Goal: Feedback & Contribution: Submit feedback/report problem

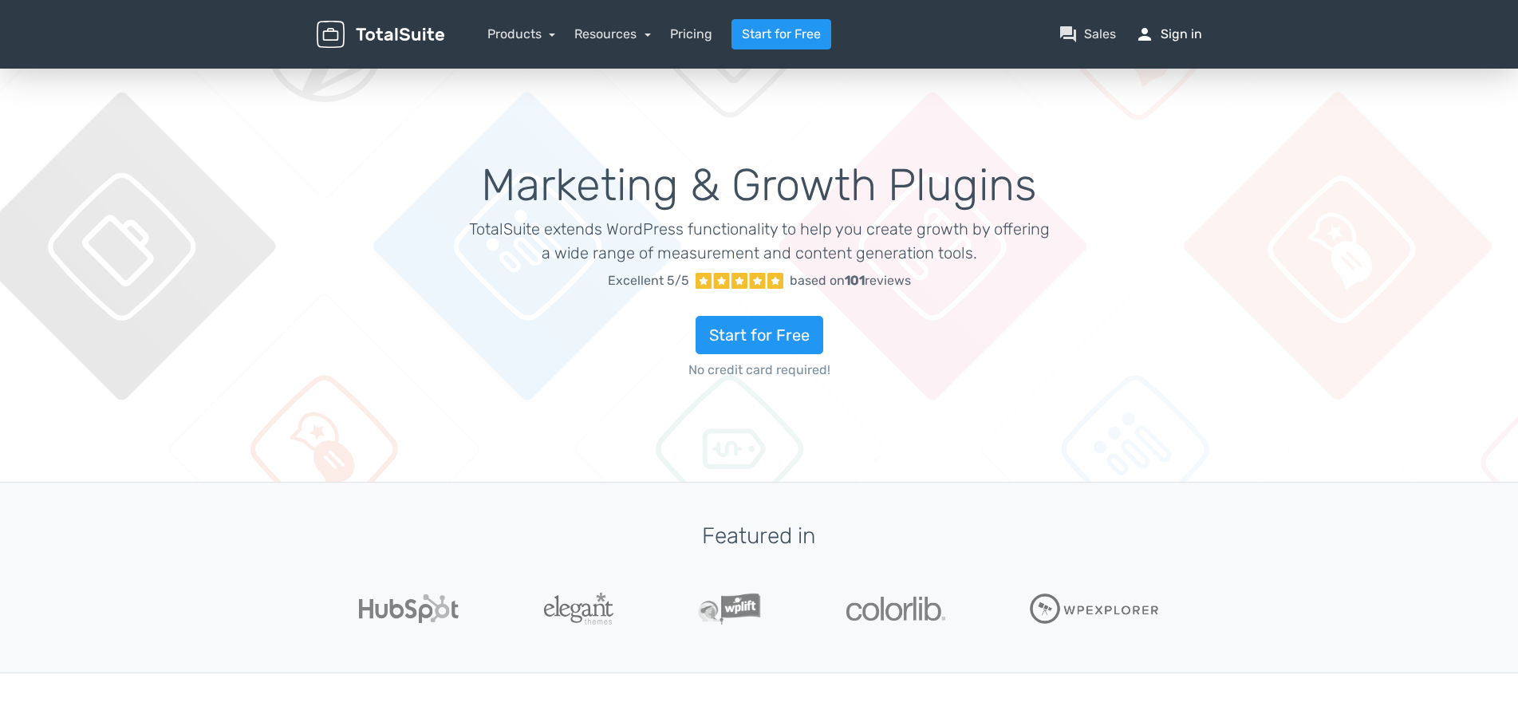
click at [1164, 37] on link "person Sign in" at bounding box center [1168, 34] width 67 height 19
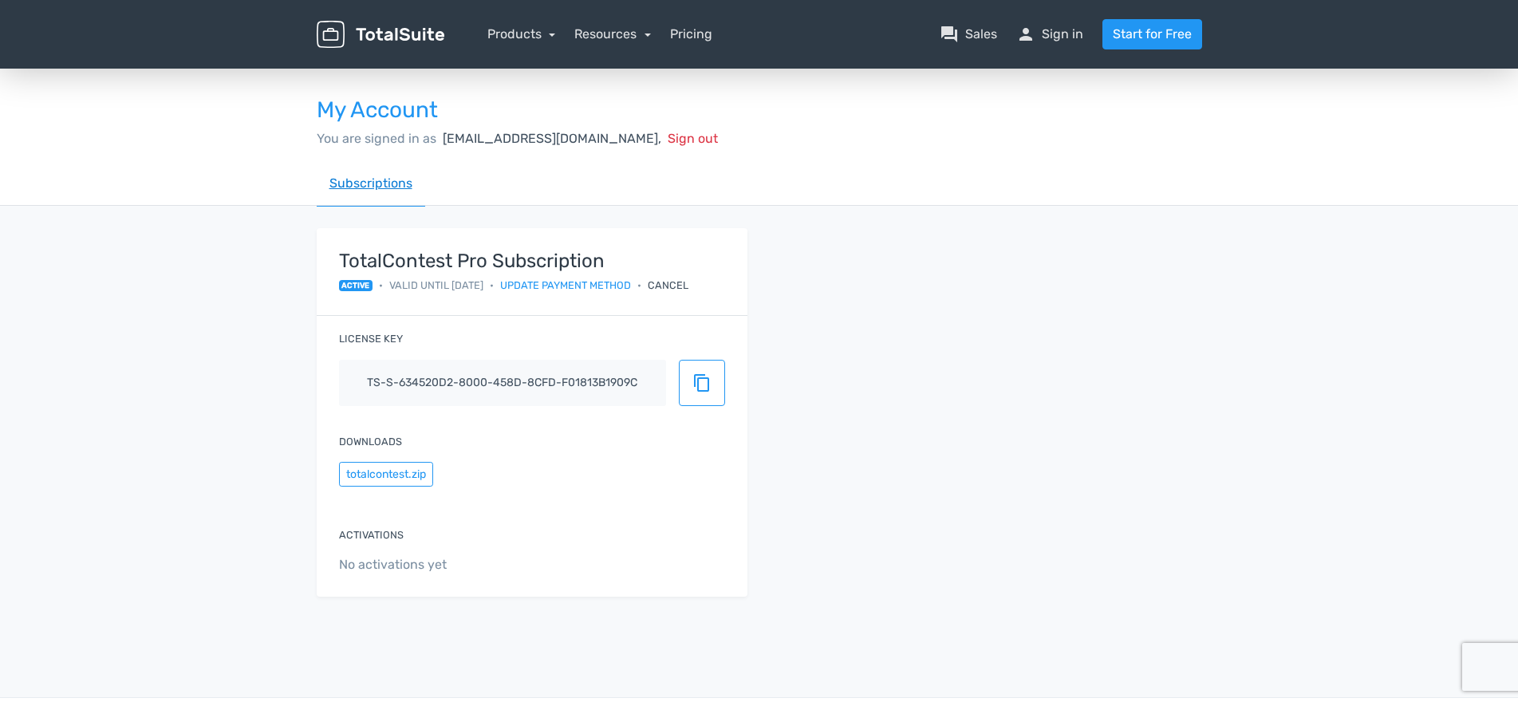
click at [378, 187] on link "Subscriptions" at bounding box center [371, 183] width 108 height 45
click at [578, 35] on link "Resources" at bounding box center [612, 33] width 77 height 15
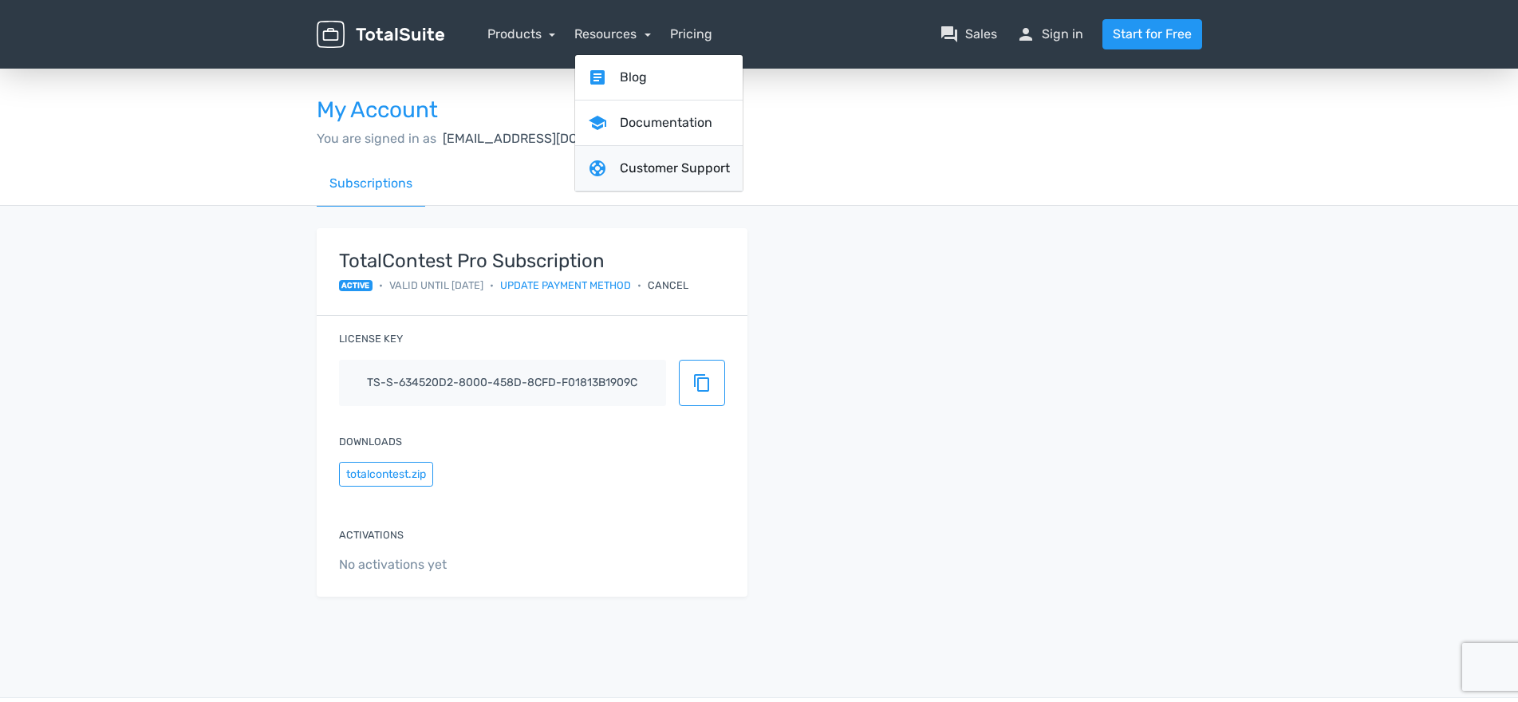
click at [642, 168] on link "support Customer Support" at bounding box center [659, 168] width 168 height 45
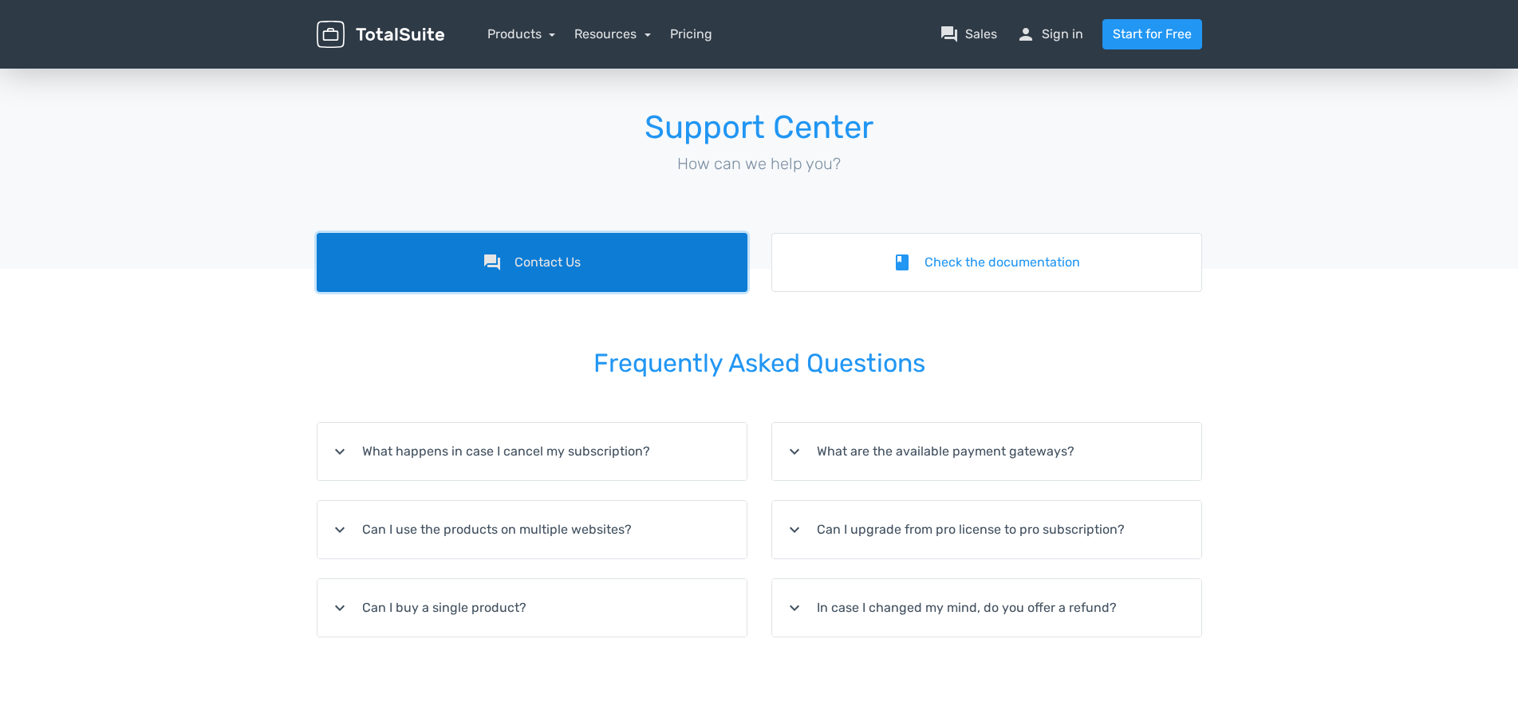
click at [608, 260] on link "forum Contact Us" at bounding box center [532, 262] width 431 height 59
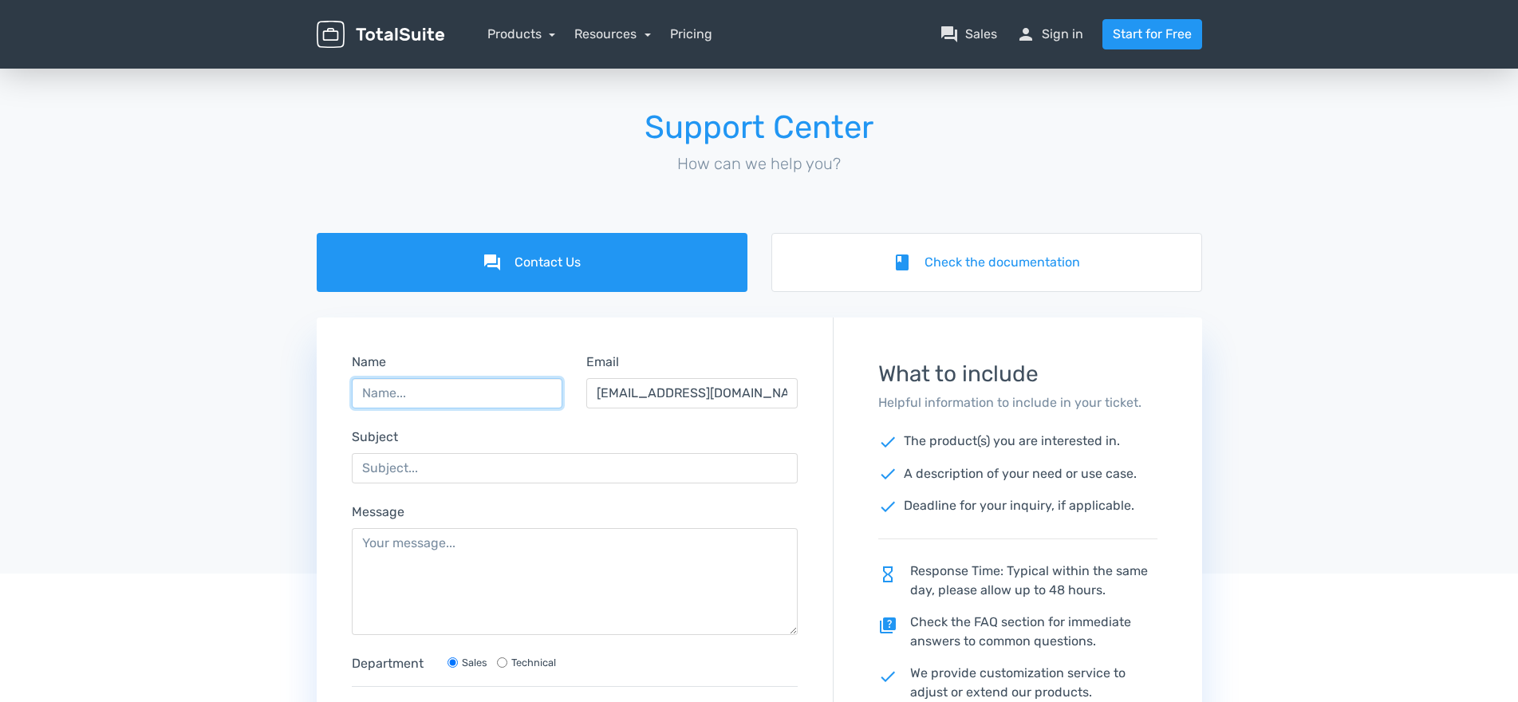
click at [470, 404] on input "Name" at bounding box center [457, 393] width 211 height 30
type input "Cathleen Fitzgerald"
click at [402, 483] on form "Name Cathleen Fitzgerald Email webmgr@doawalkthru.com Subject Message Departmen…" at bounding box center [575, 615] width 515 height 570
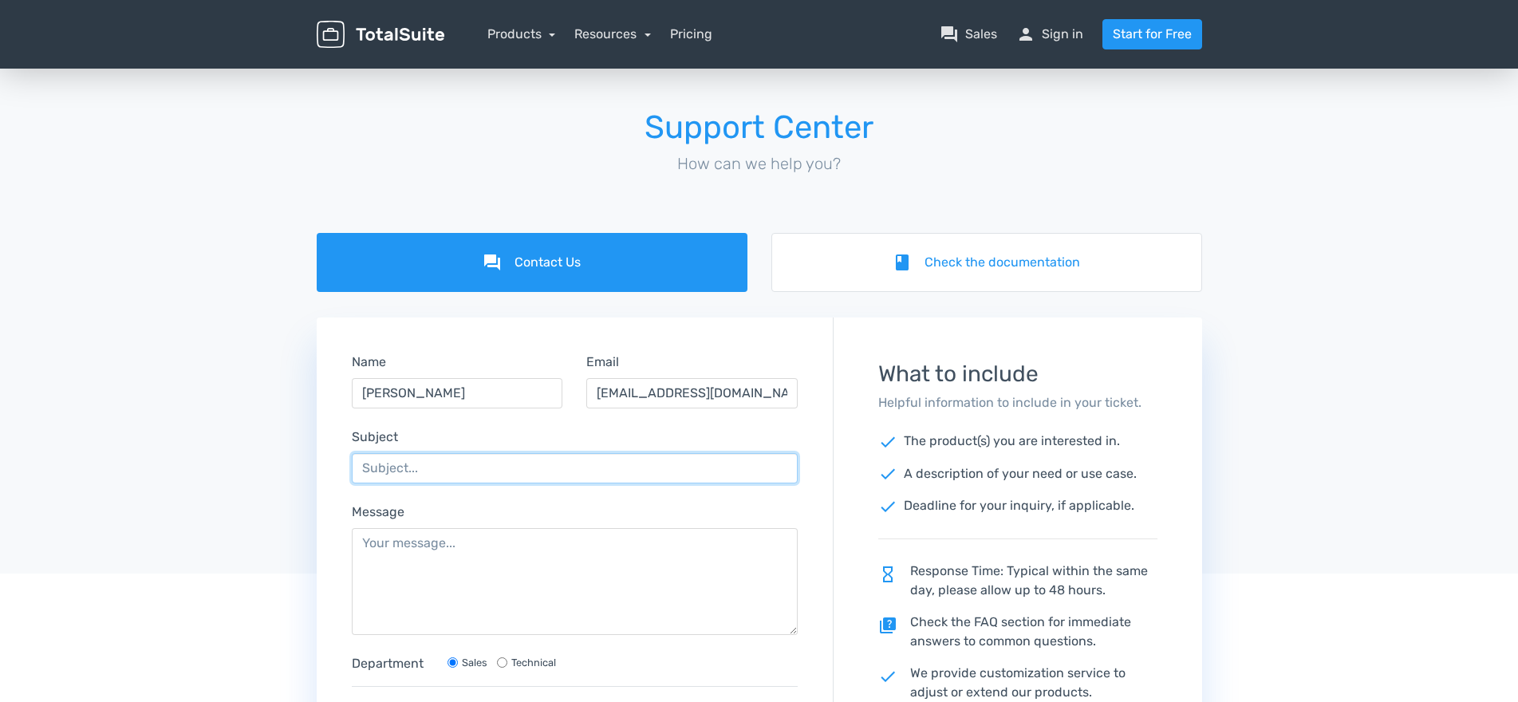
click at [400, 475] on input "Subject" at bounding box center [575, 468] width 447 height 30
type input "submissions not displaying"
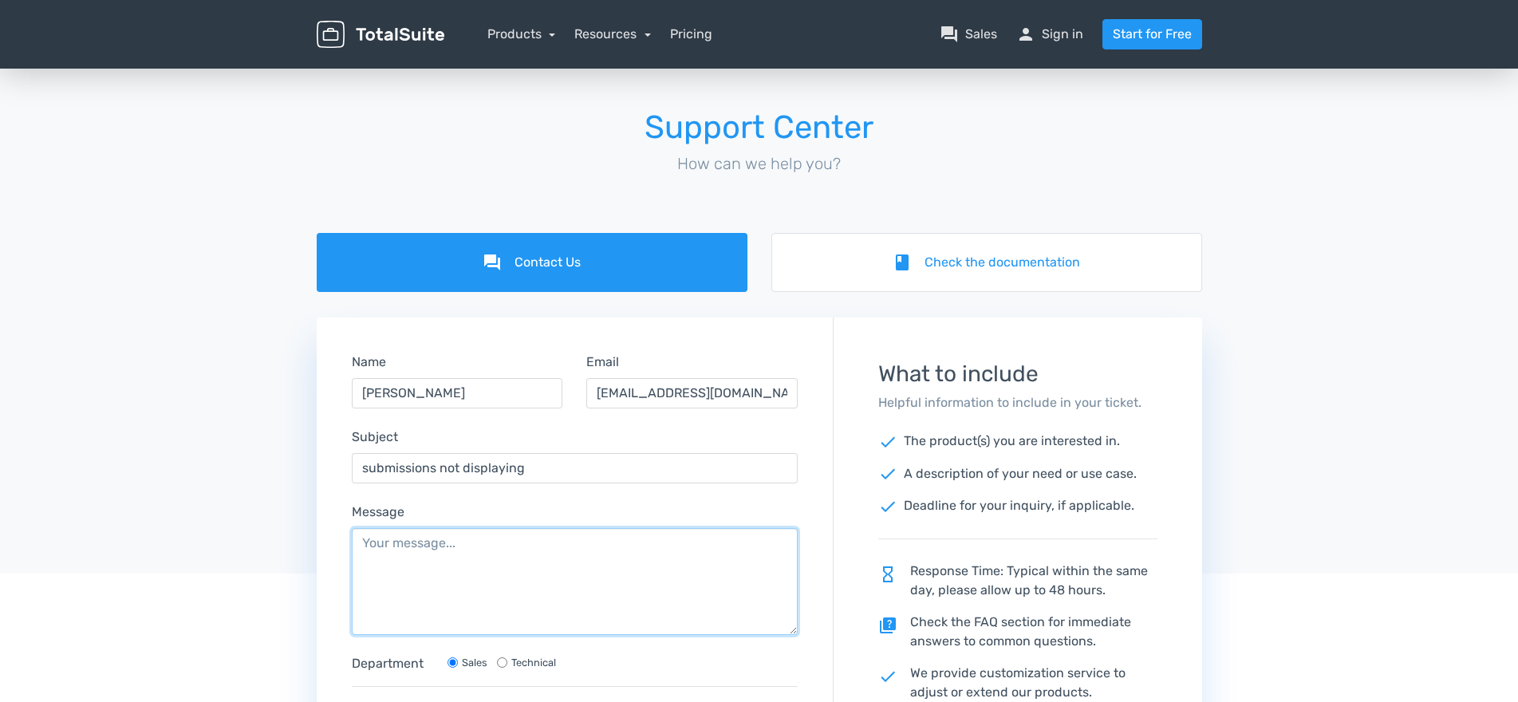
click at [400, 542] on textarea "Message" at bounding box center [575, 581] width 447 height 107
paste textarea "https://sonorentals.net/contest/"
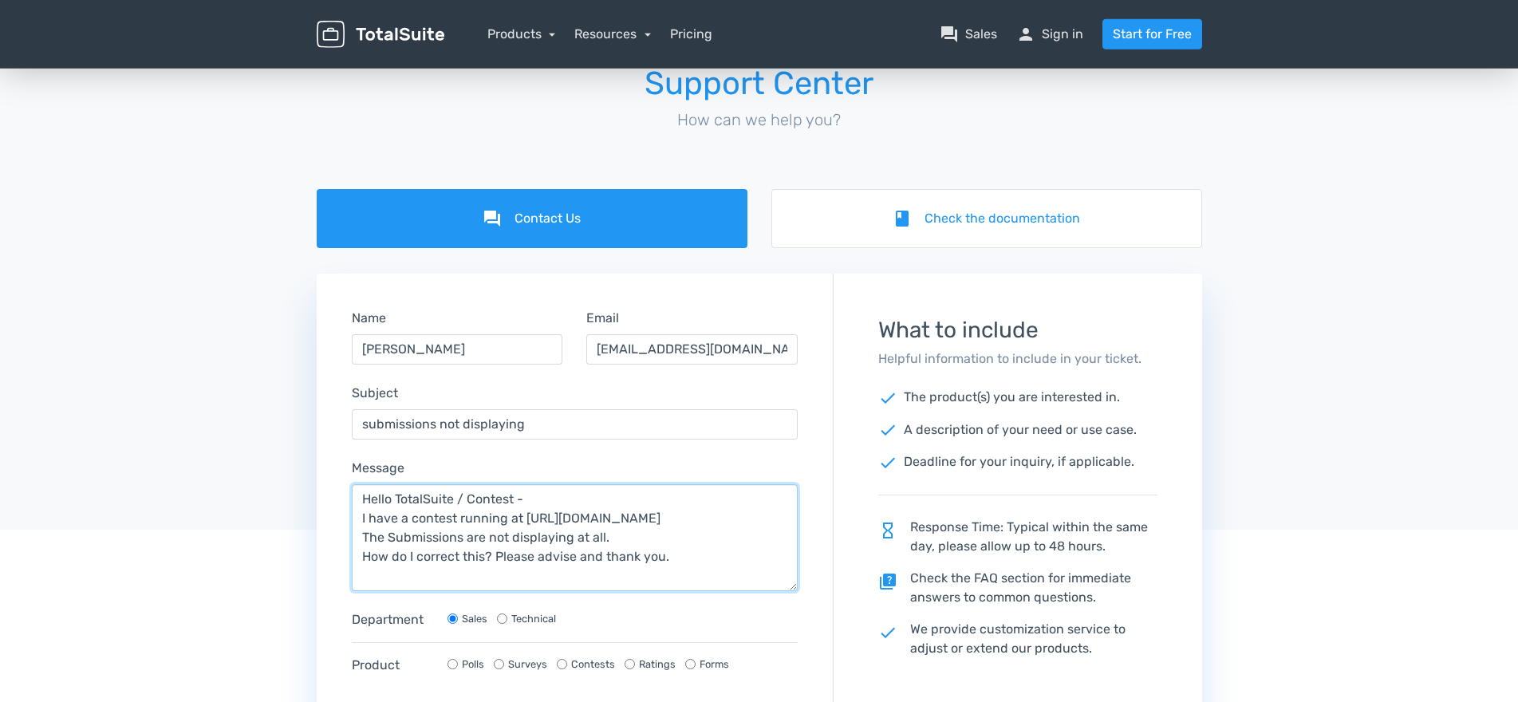
scroll to position [163, 0]
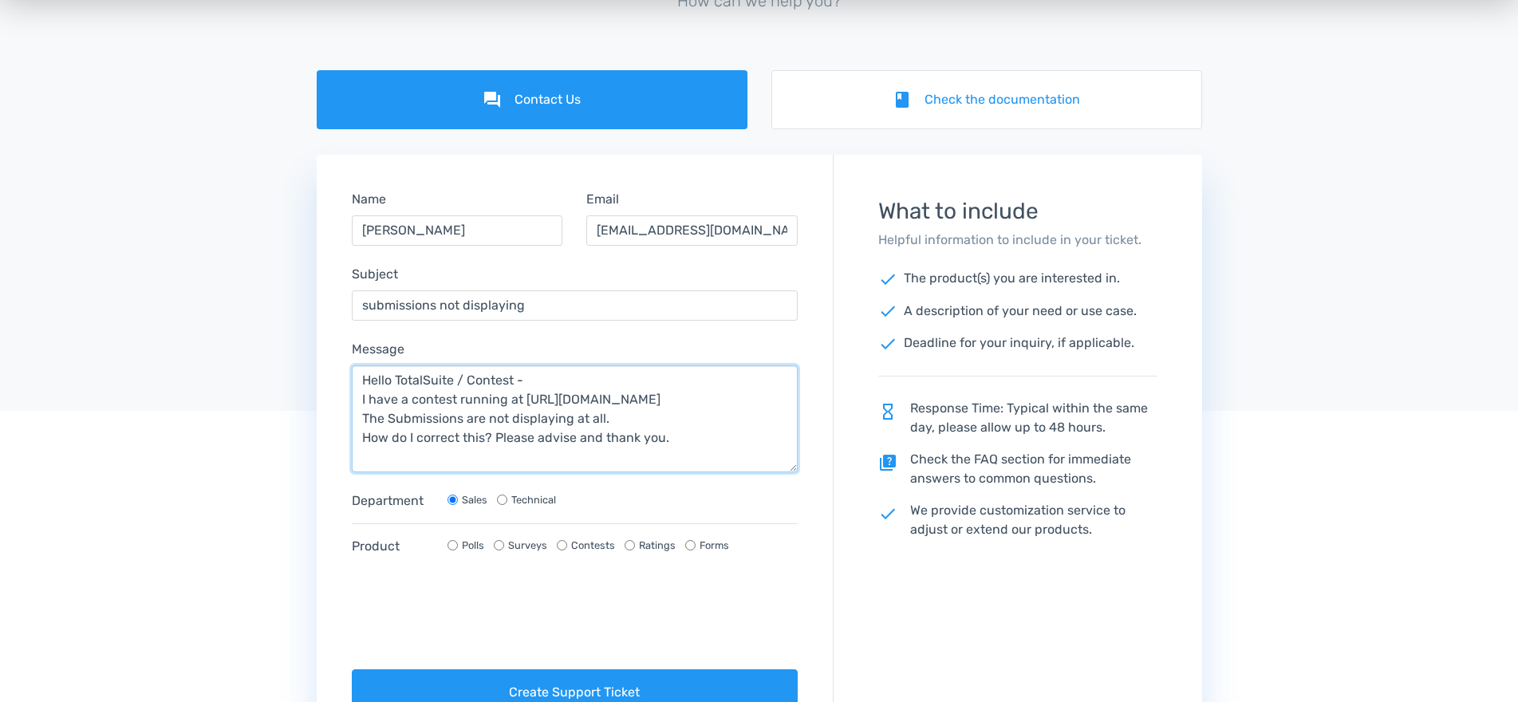
type textarea "Hello TotalSuite / Contest - I have a contest running at https://sonorentals.ne…"
click at [499, 504] on input "Technical" at bounding box center [502, 500] width 10 height 10
radio input "true"
radio input "false"
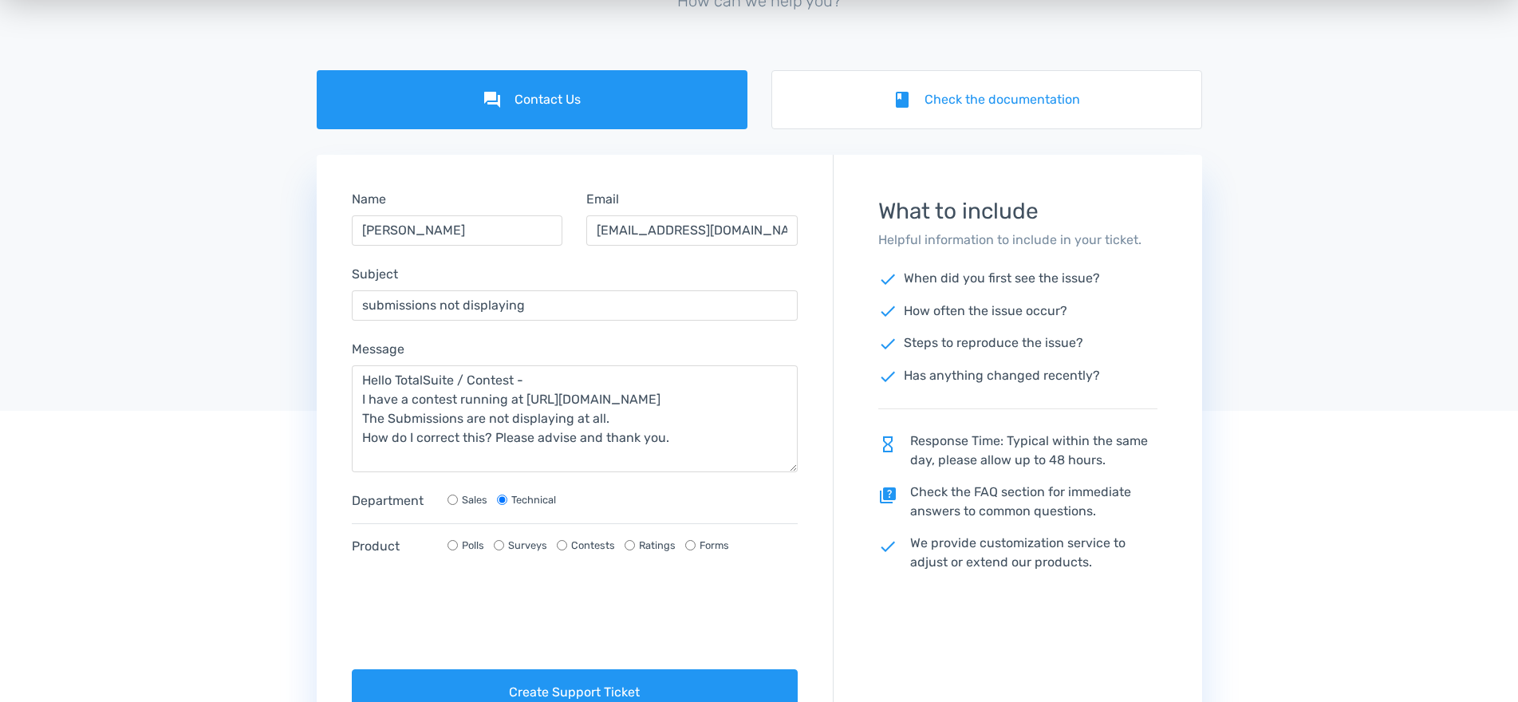
click at [565, 546] on input "Contests" at bounding box center [562, 545] width 10 height 10
radio input "true"
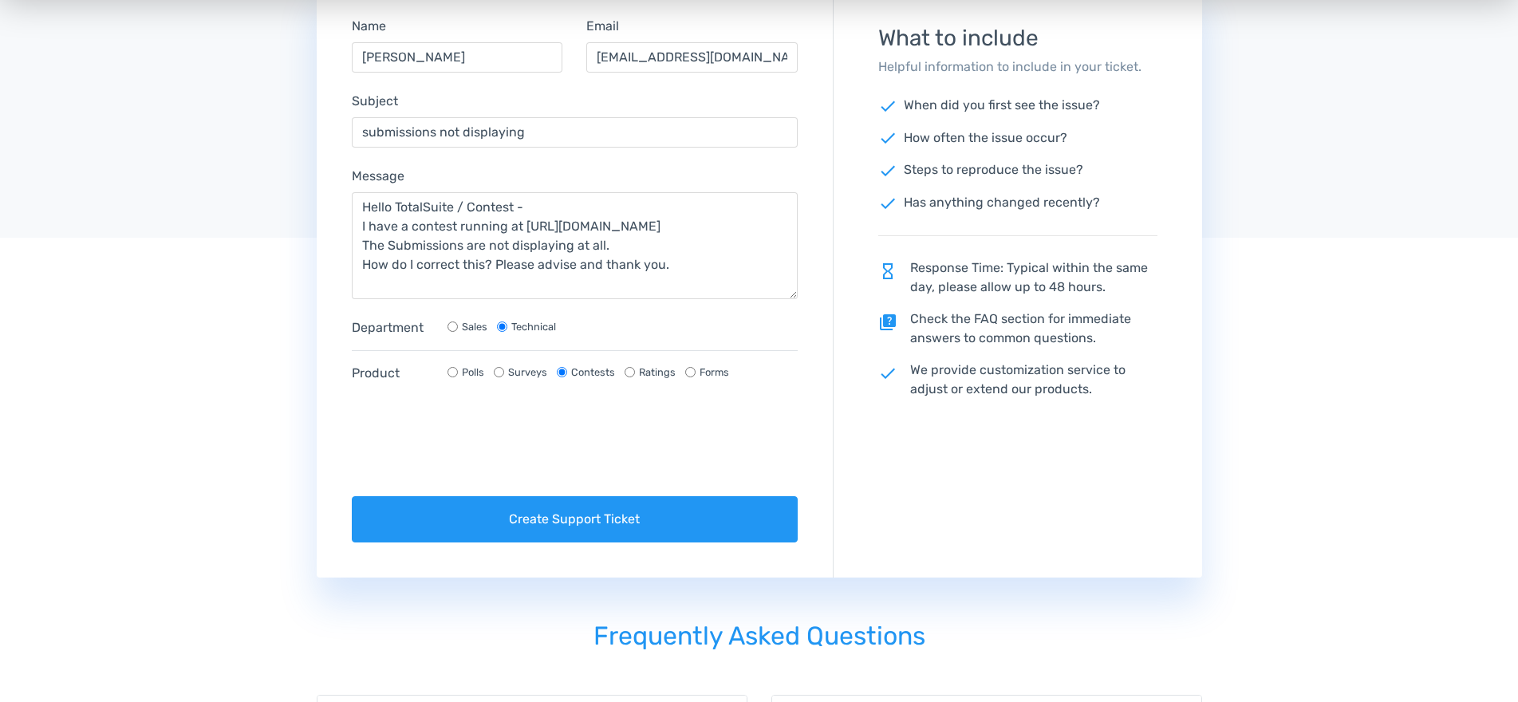
scroll to position [407, 0]
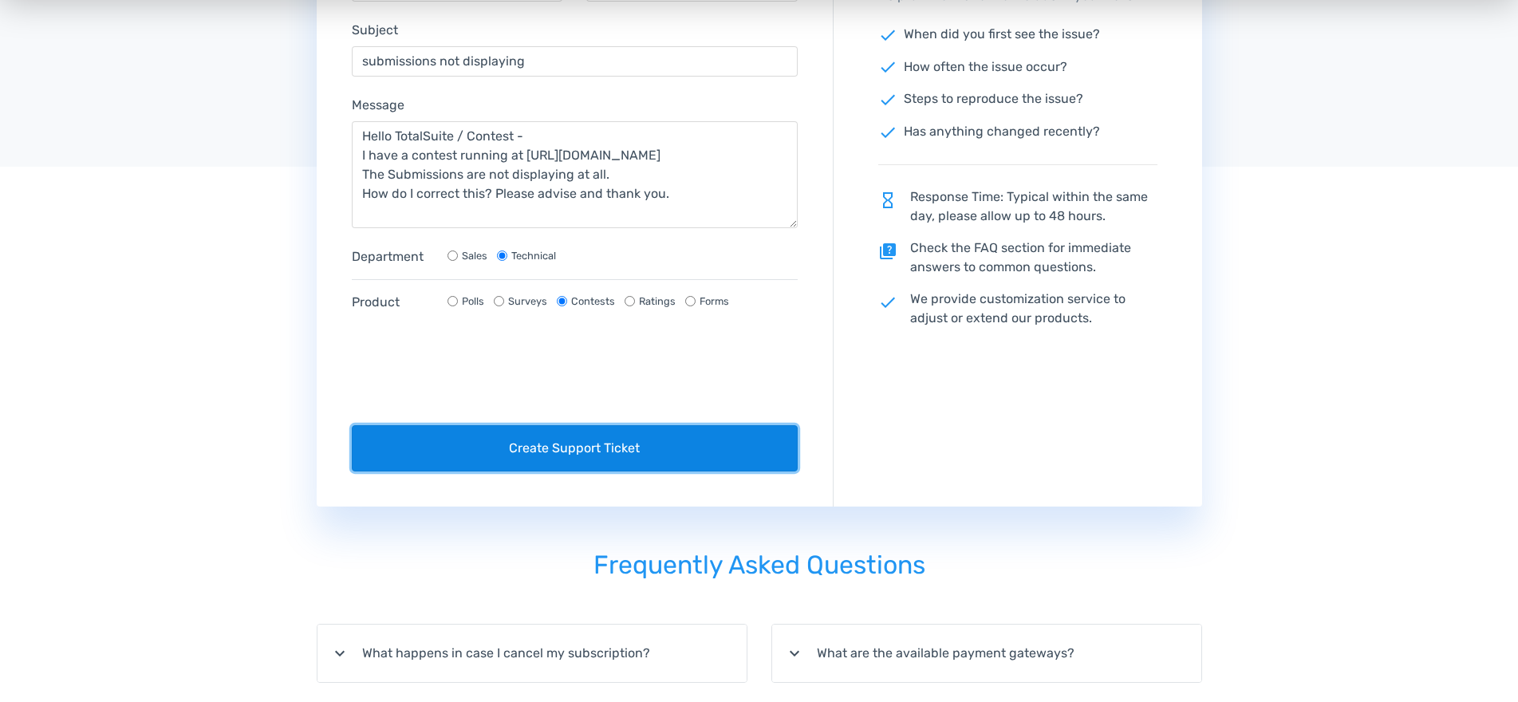
click at [629, 440] on button "Create Support Ticket" at bounding box center [575, 448] width 447 height 46
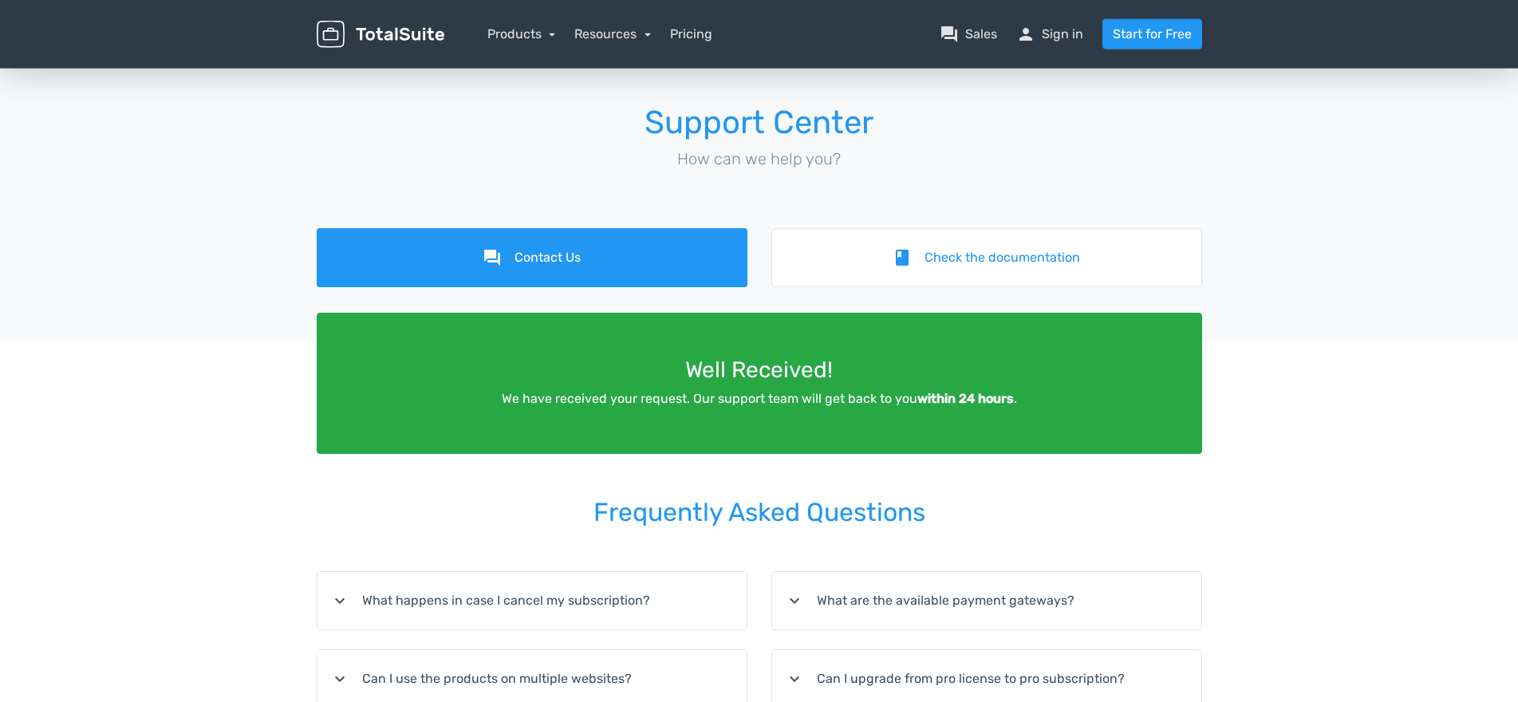
scroll to position [0, 0]
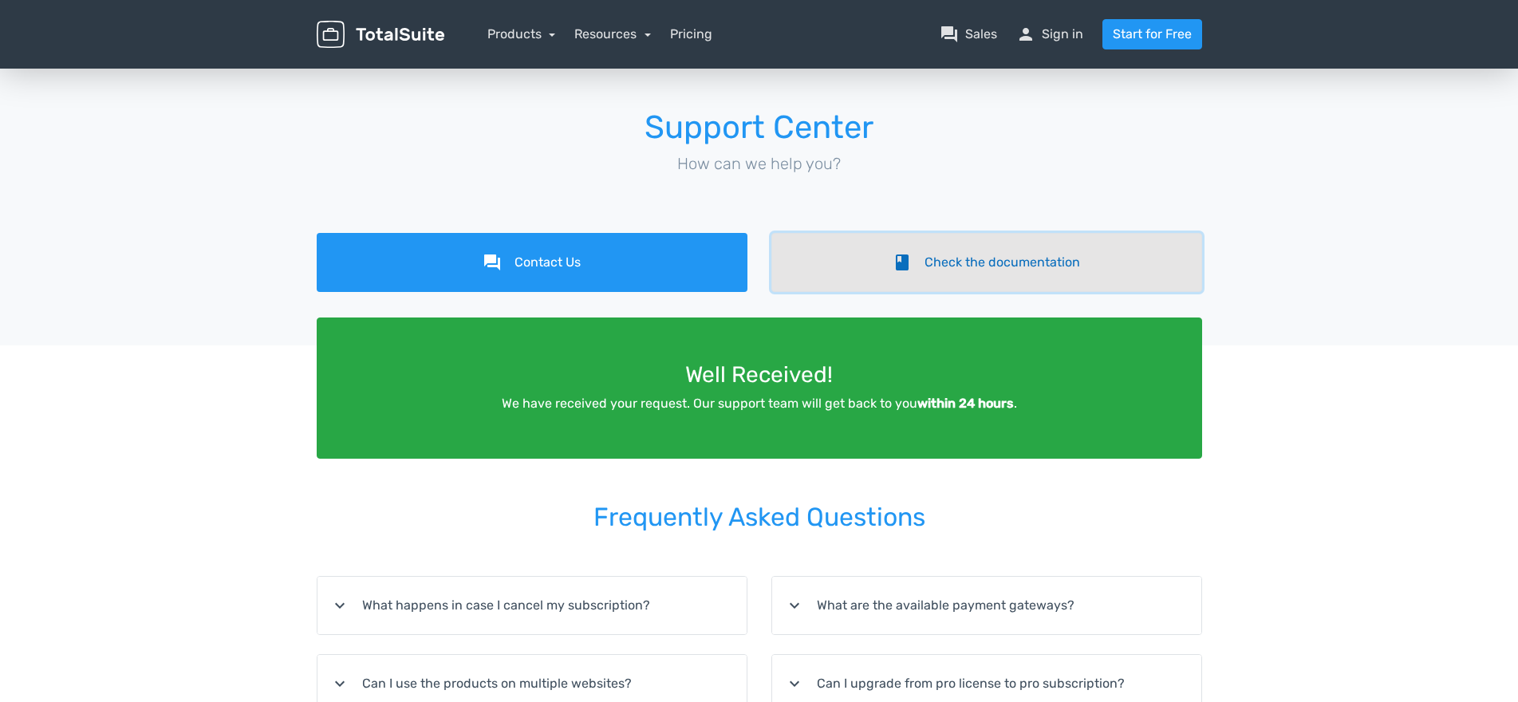
click at [976, 270] on link "book Check the documentation" at bounding box center [986, 262] width 431 height 59
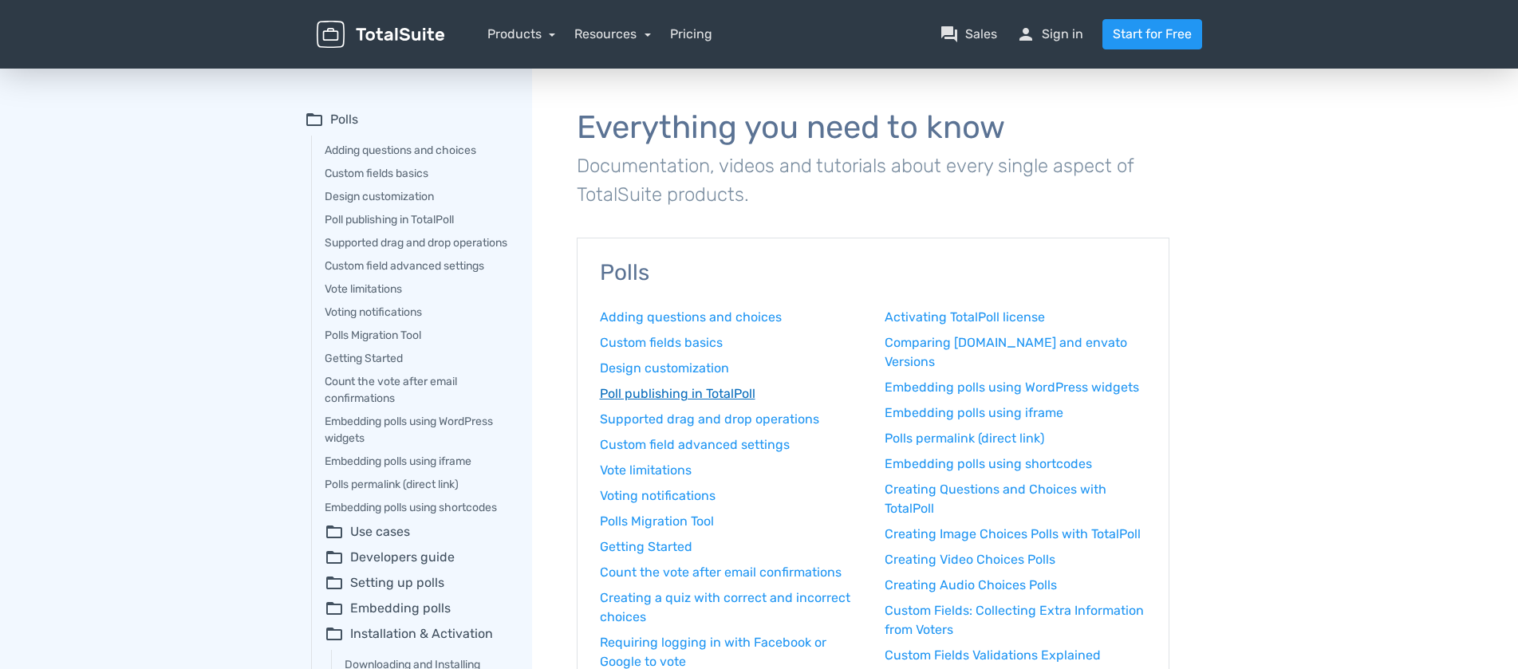
scroll to position [770, 0]
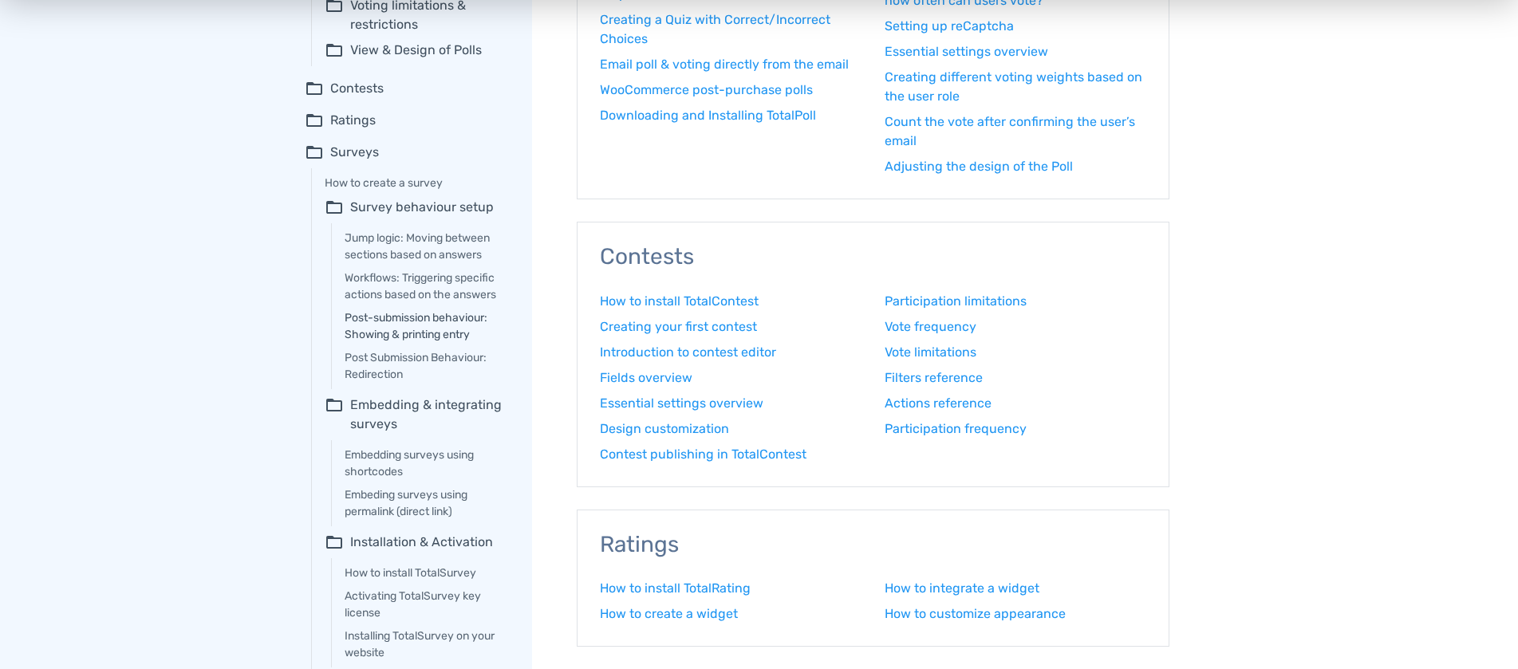
click at [440, 333] on link "Post-submission behaviour: Showing & printing entry" at bounding box center [427, 327] width 165 height 34
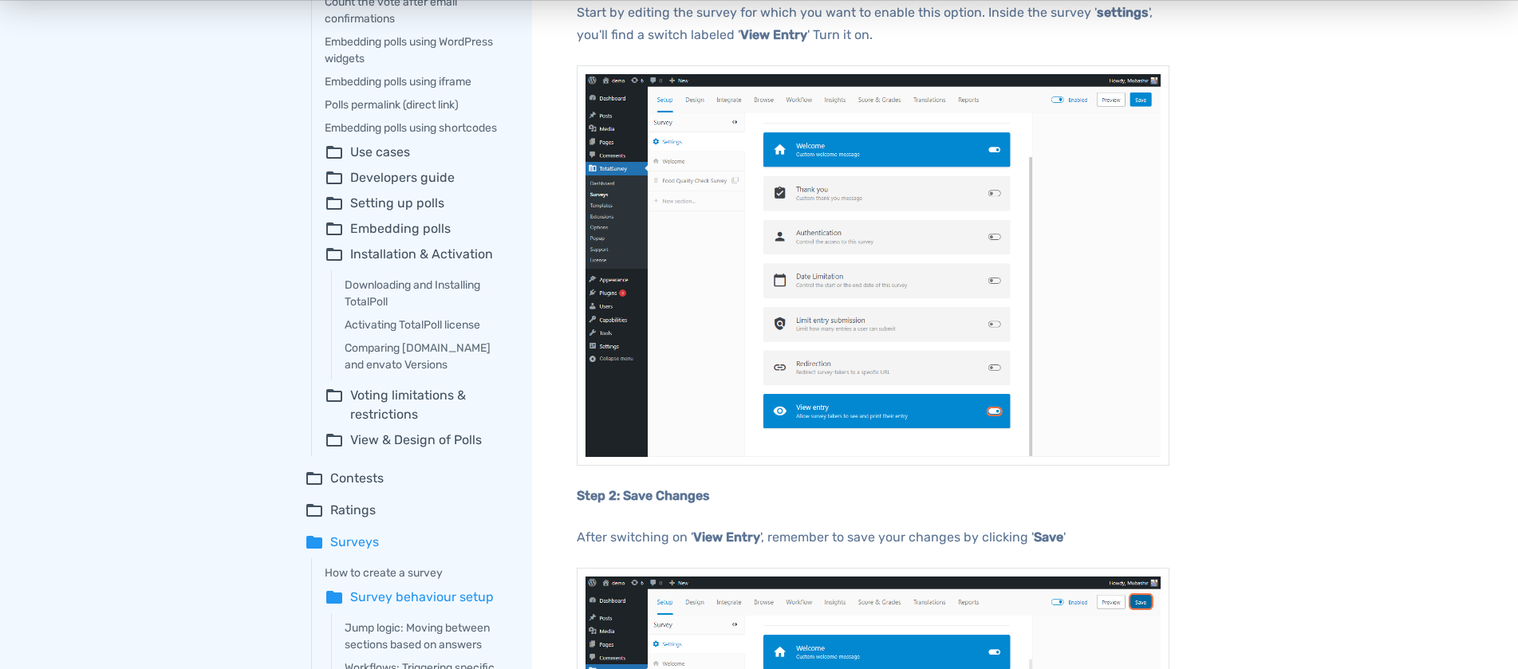
scroll to position [407, 0]
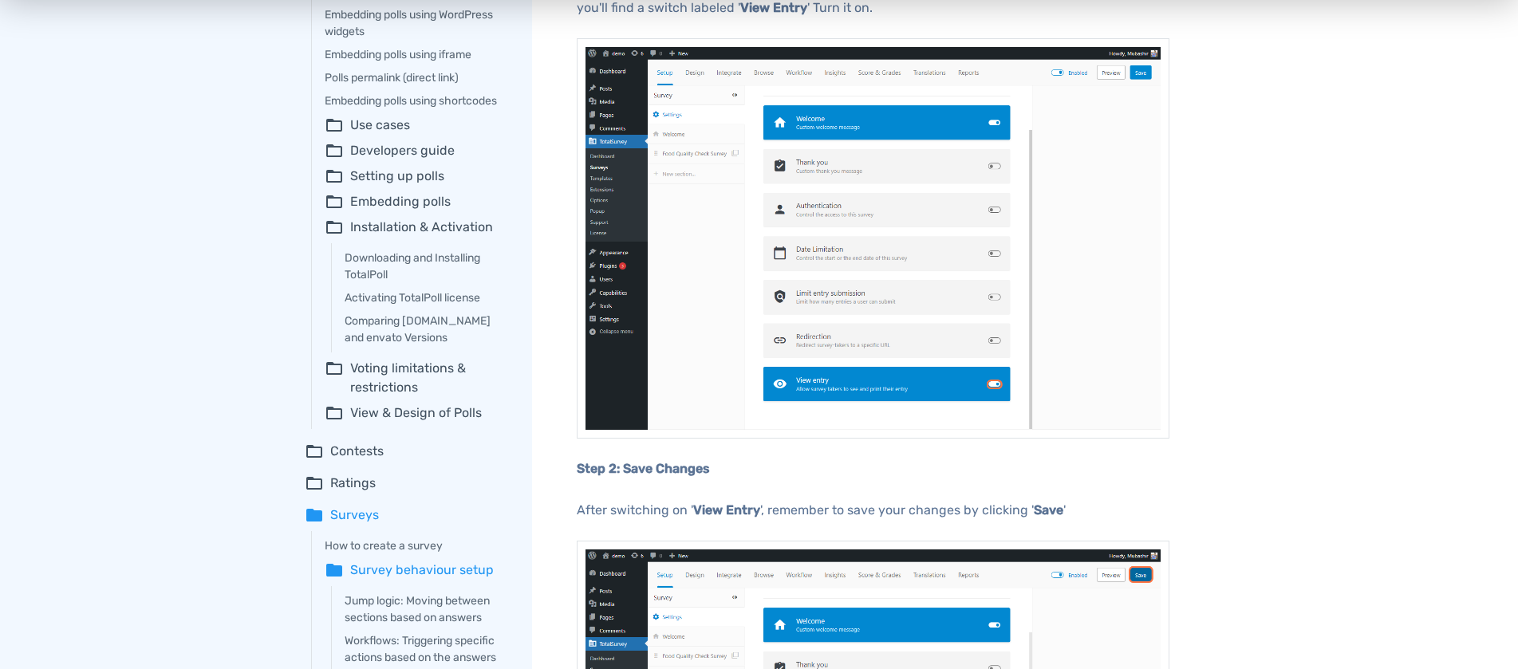
click at [328, 461] on summary "folder_open Contests" at bounding box center [407, 451] width 205 height 19
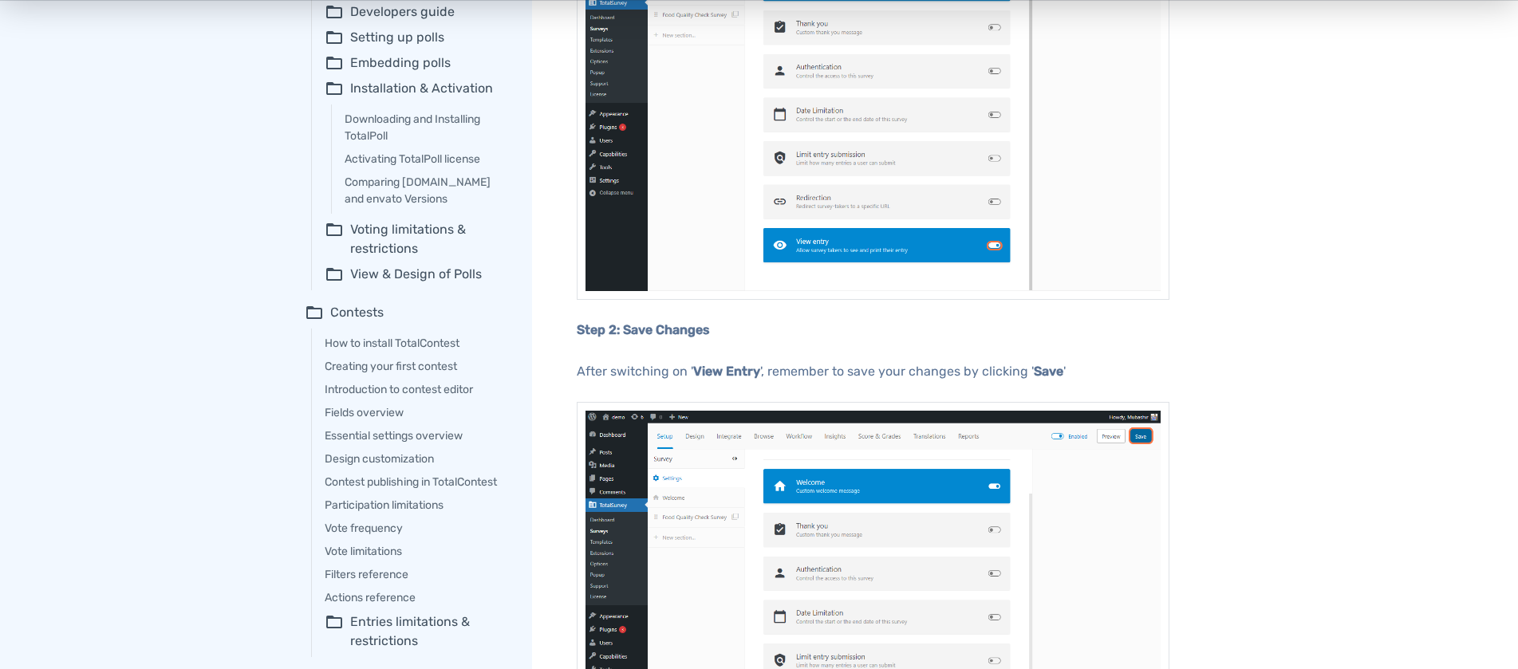
scroll to position [570, 0]
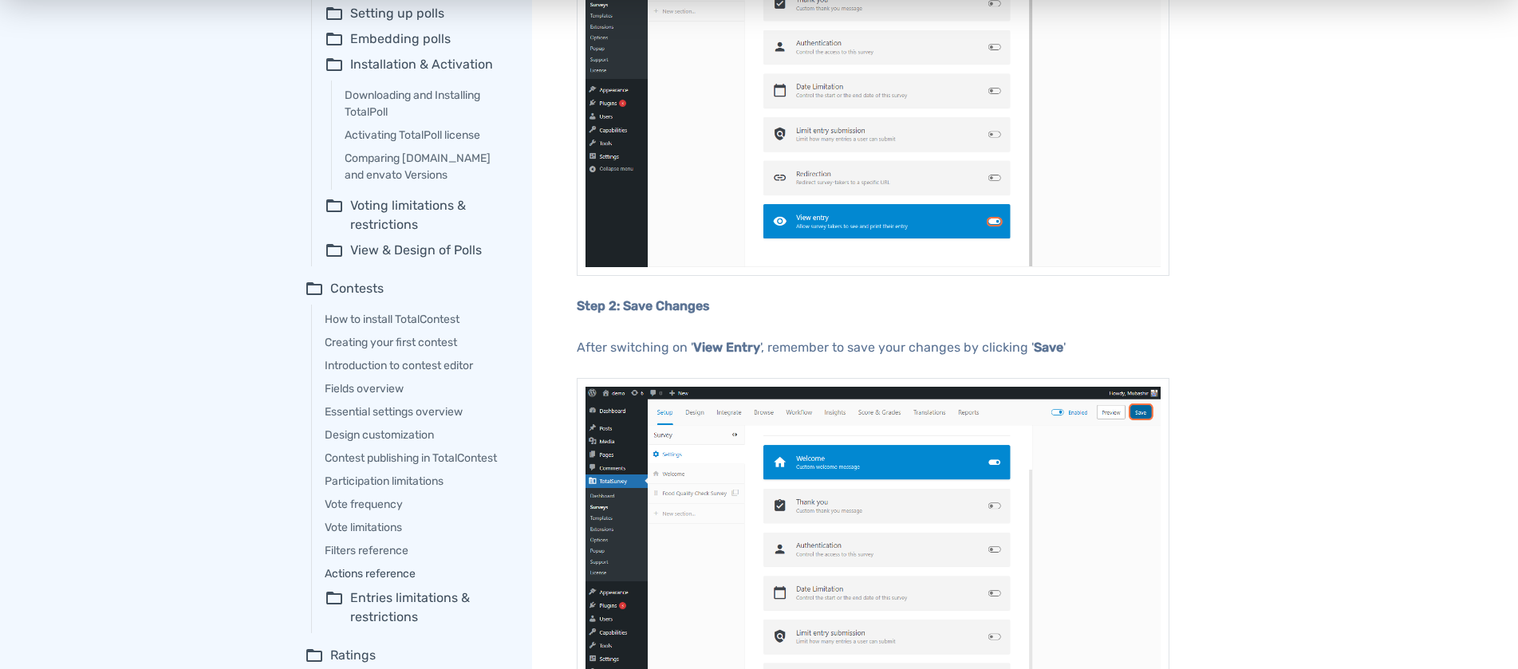
click at [399, 582] on link "Actions reference" at bounding box center [417, 574] width 185 height 17
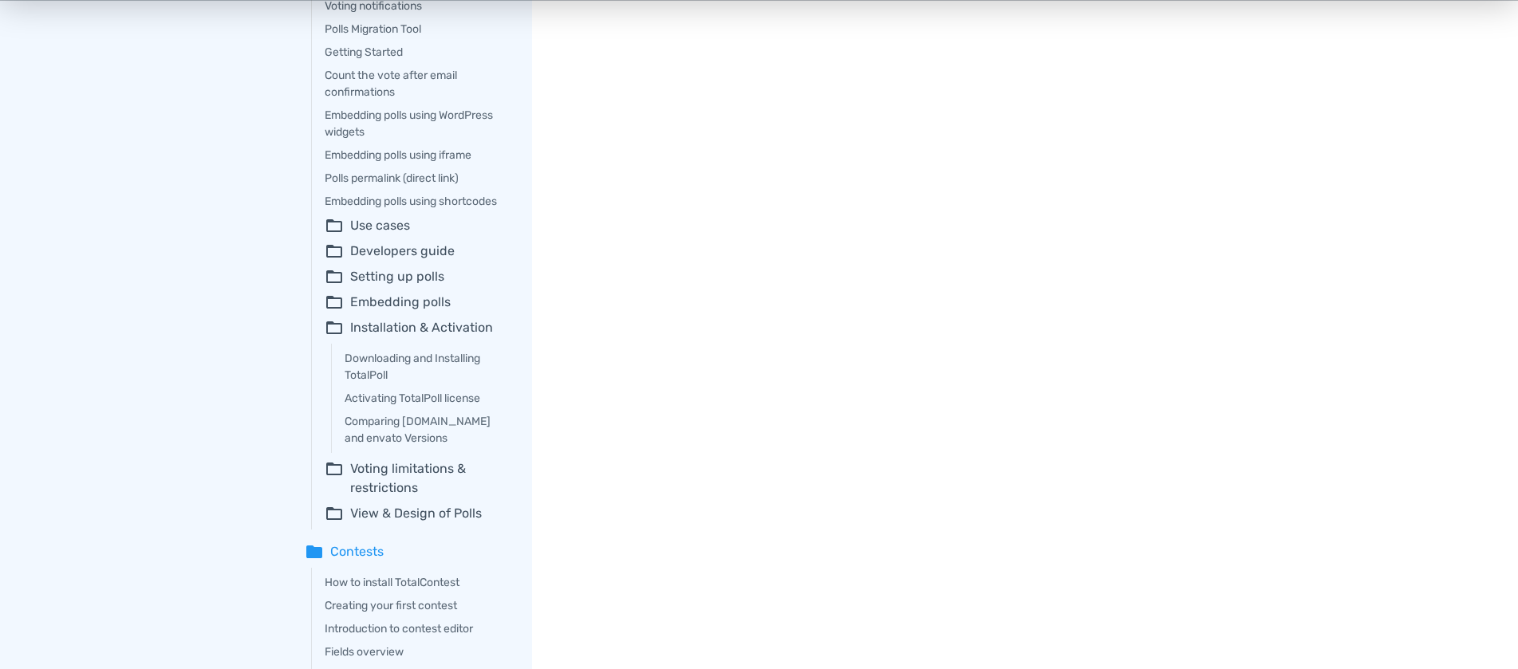
scroll to position [488, 0]
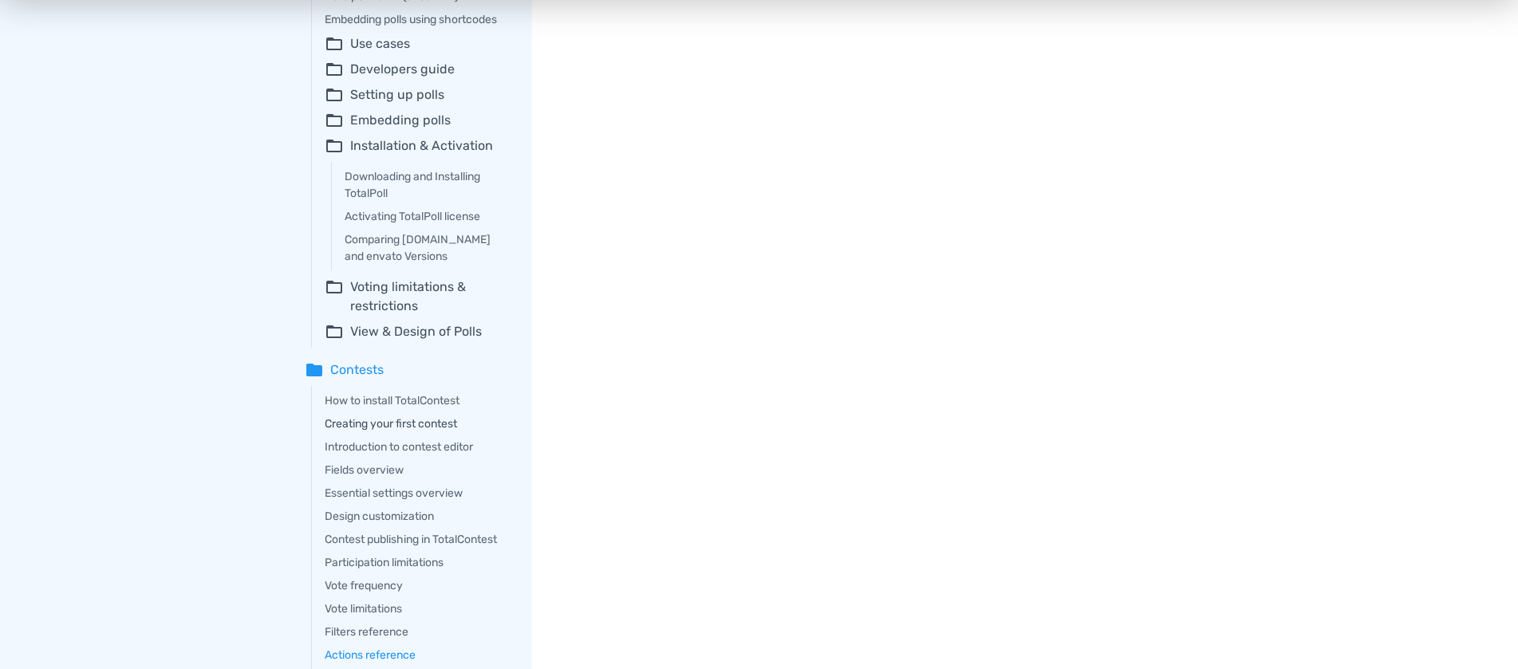
click at [397, 432] on link "Creating your first contest" at bounding box center [417, 424] width 185 height 17
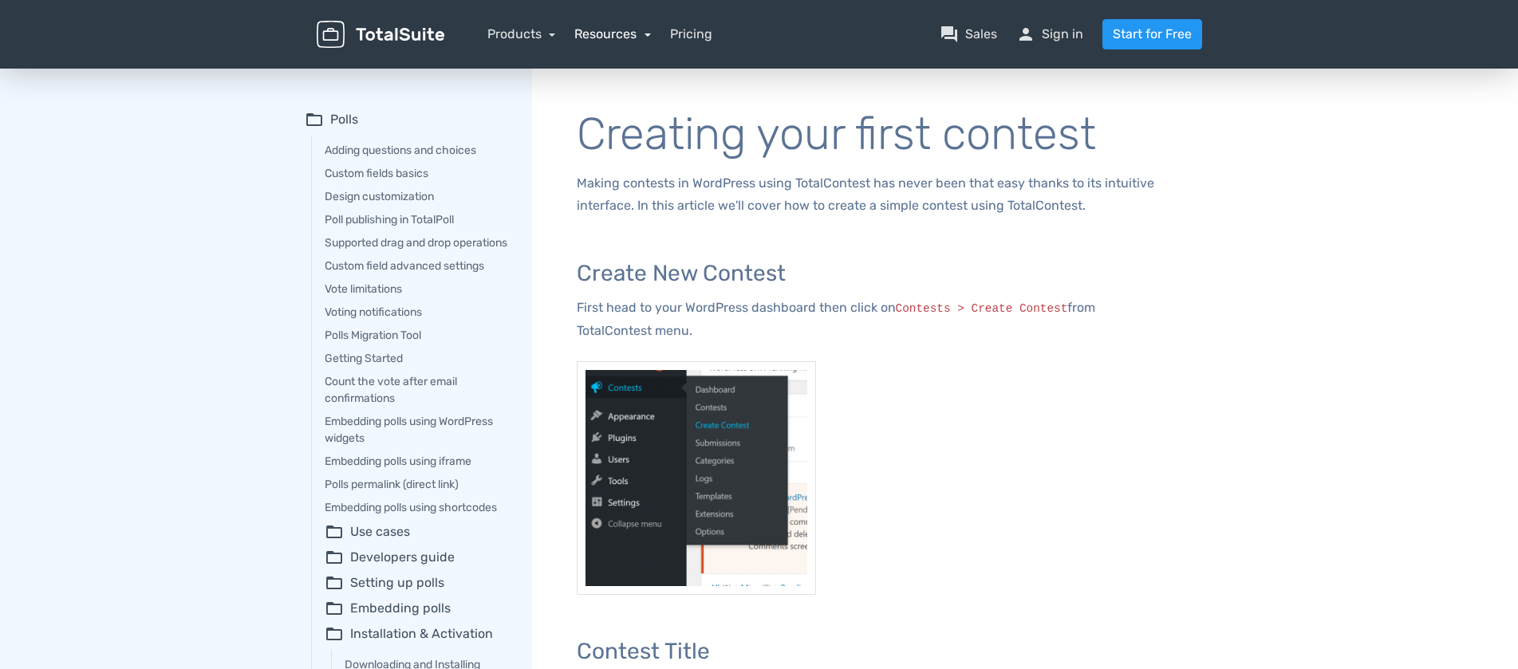
click at [609, 34] on link "Resources" at bounding box center [612, 33] width 77 height 15
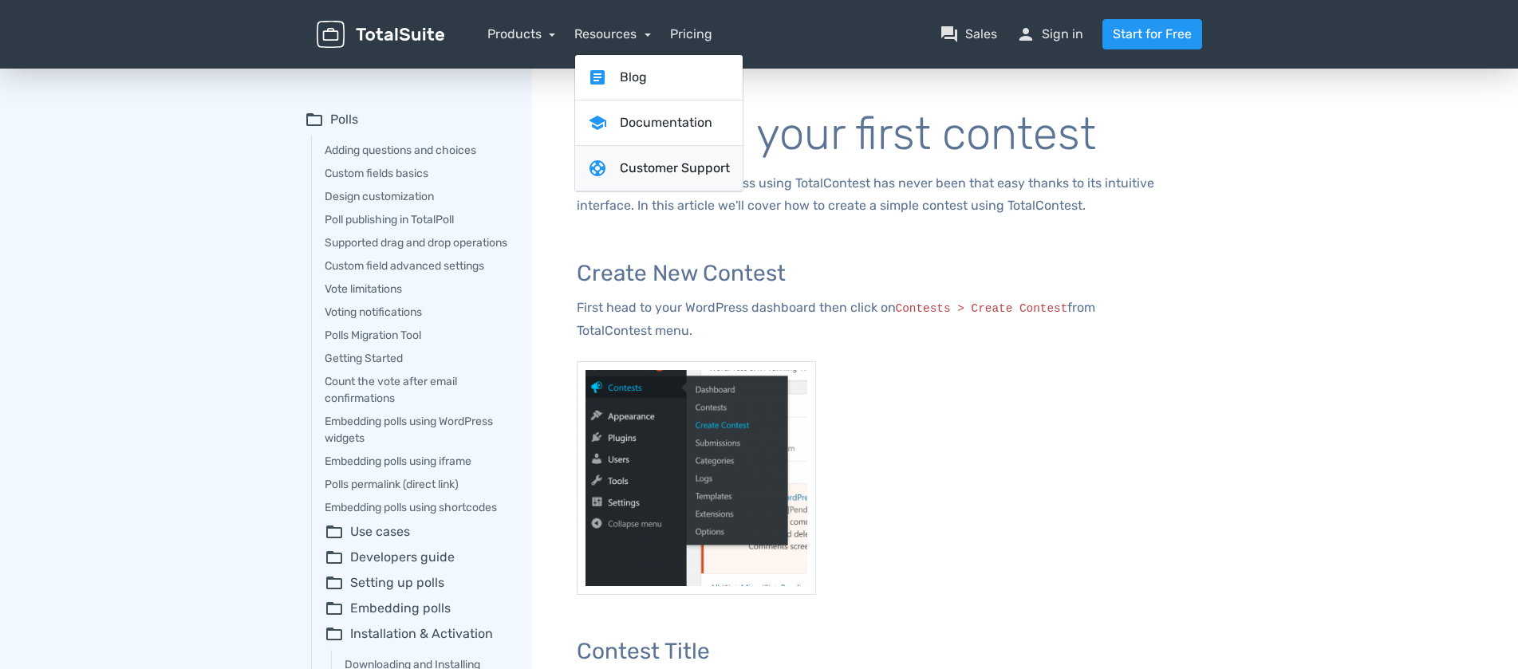
click at [662, 168] on link "support Customer Support" at bounding box center [659, 168] width 168 height 45
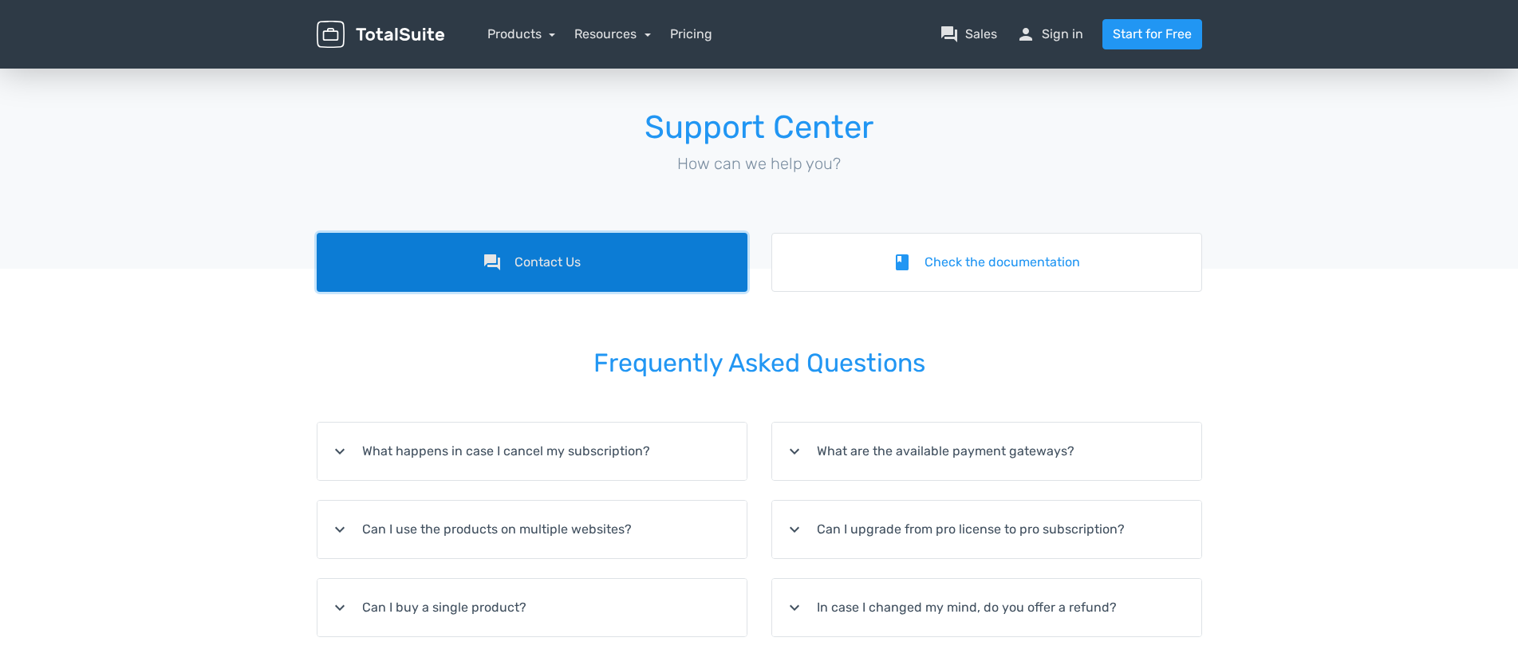
click at [558, 267] on link "forum Contact Us" at bounding box center [532, 262] width 431 height 59
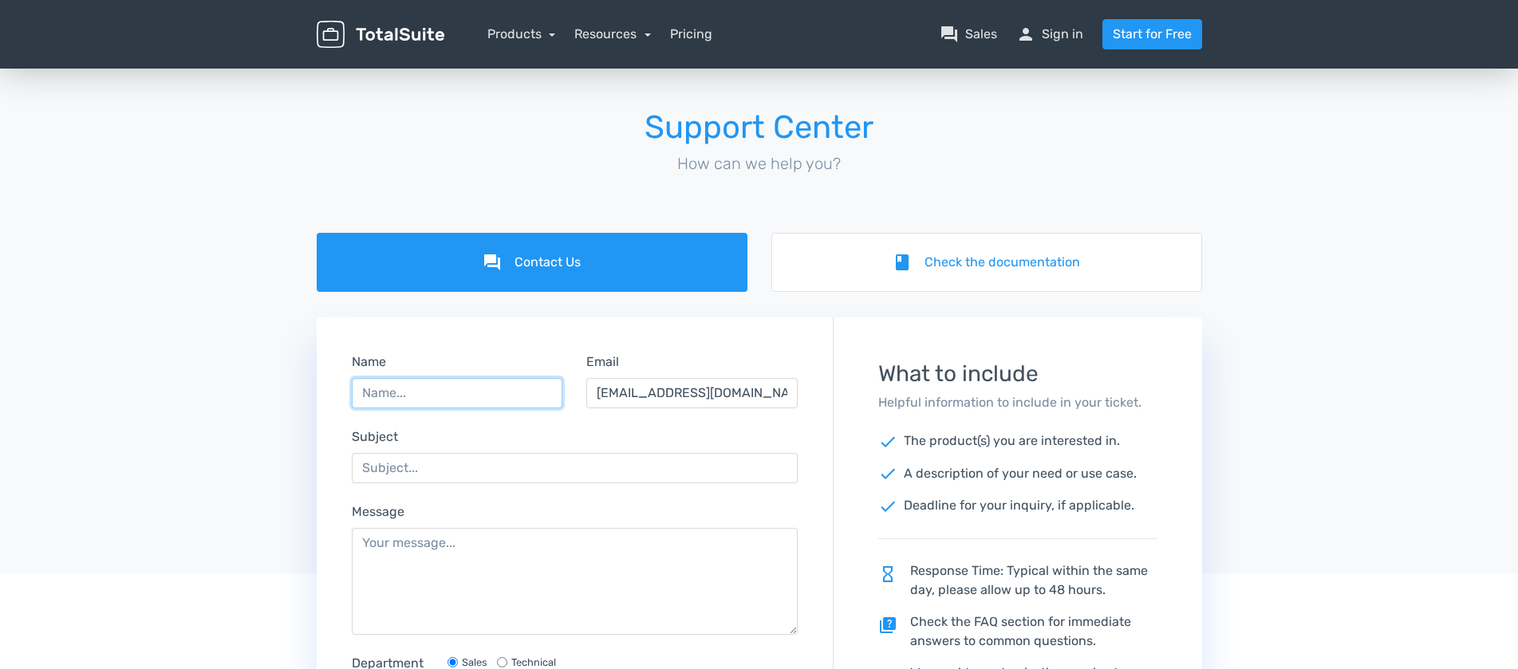
click at [475, 386] on input "Name" at bounding box center [457, 393] width 211 height 30
type input "Cathleen Fitzgerald"
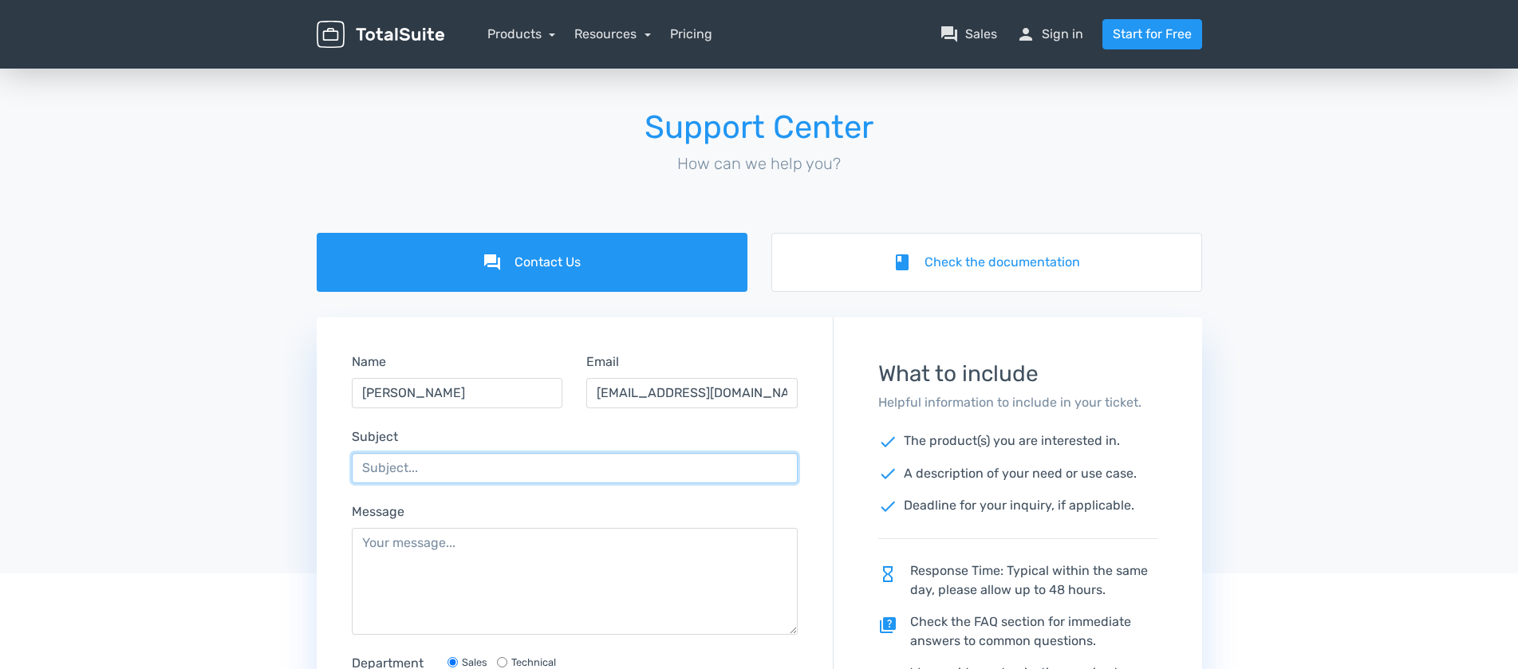
click at [362, 475] on input "Subject" at bounding box center [575, 468] width 447 height 30
click at [922, 121] on h1 "Support Center" at bounding box center [760, 127] width 886 height 35
click at [369, 26] on img at bounding box center [381, 35] width 128 height 28
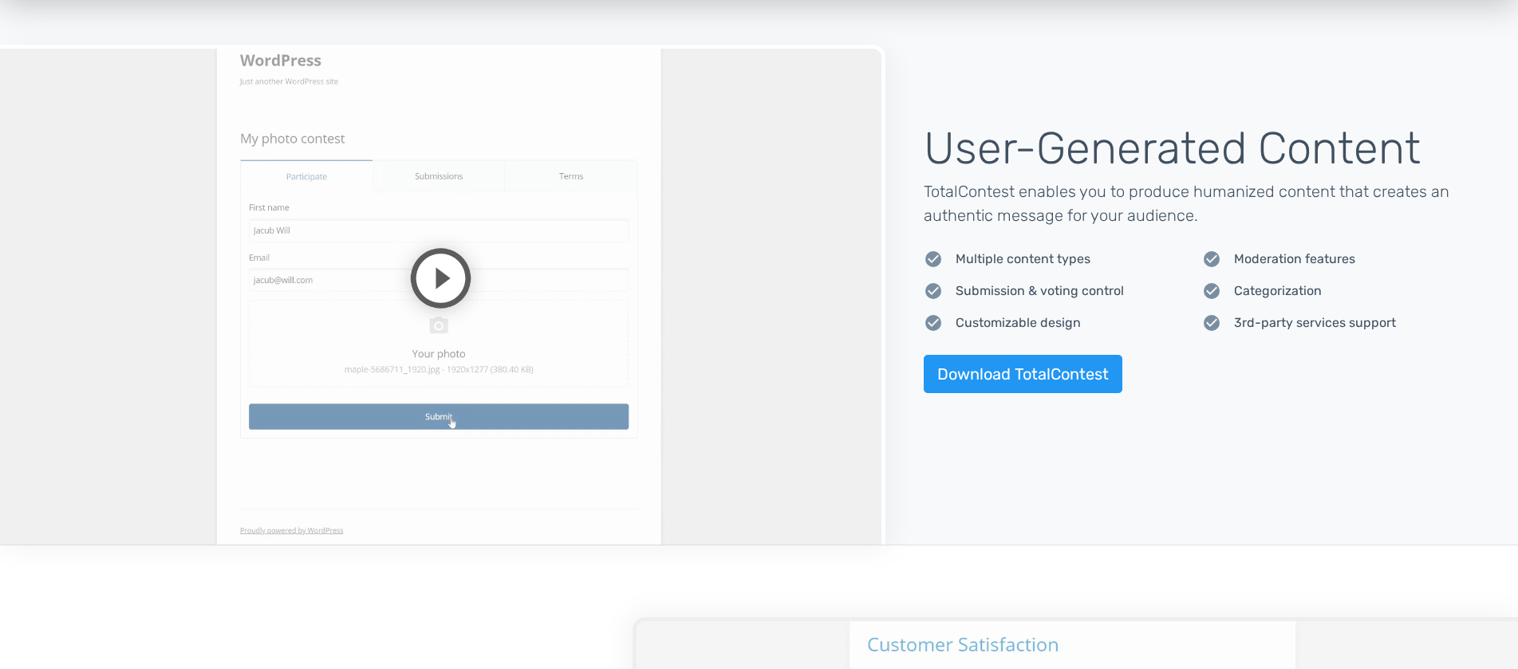
scroll to position [1302, 0]
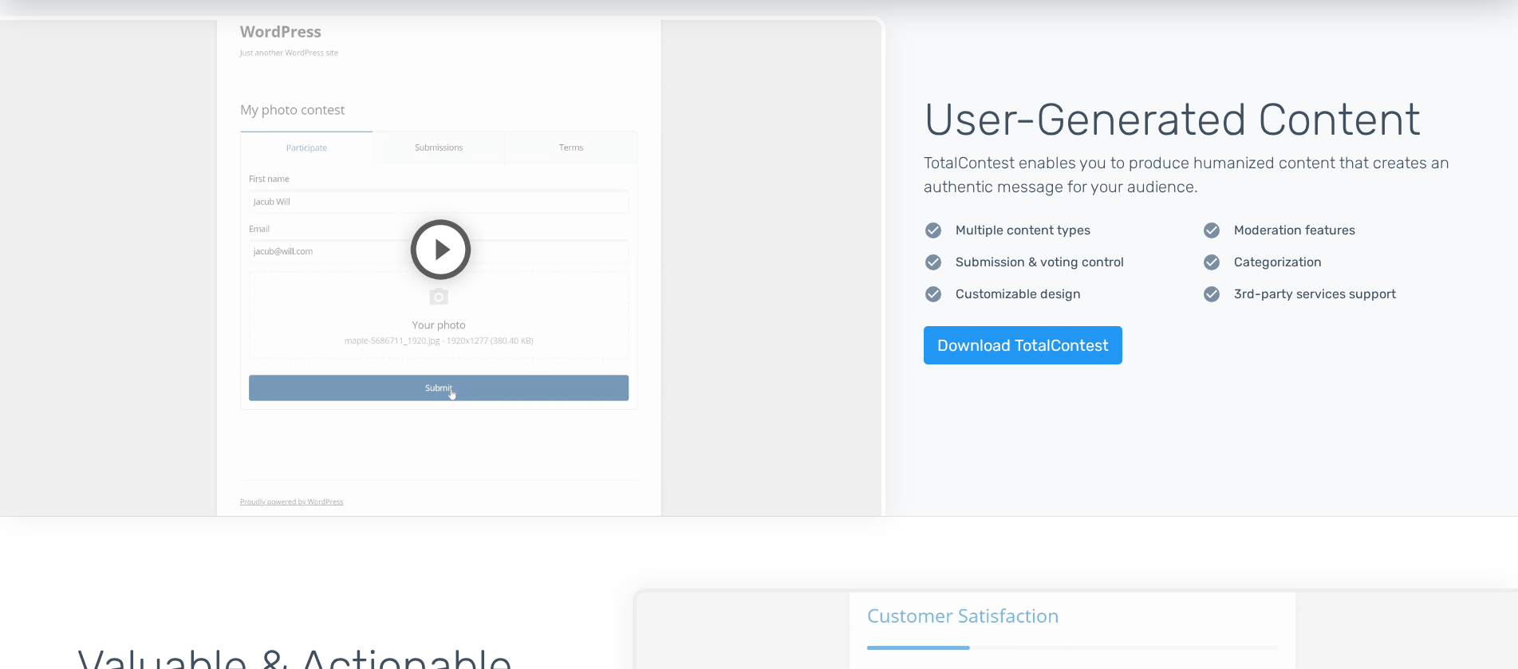
click at [500, 232] on video at bounding box center [443, 266] width 886 height 500
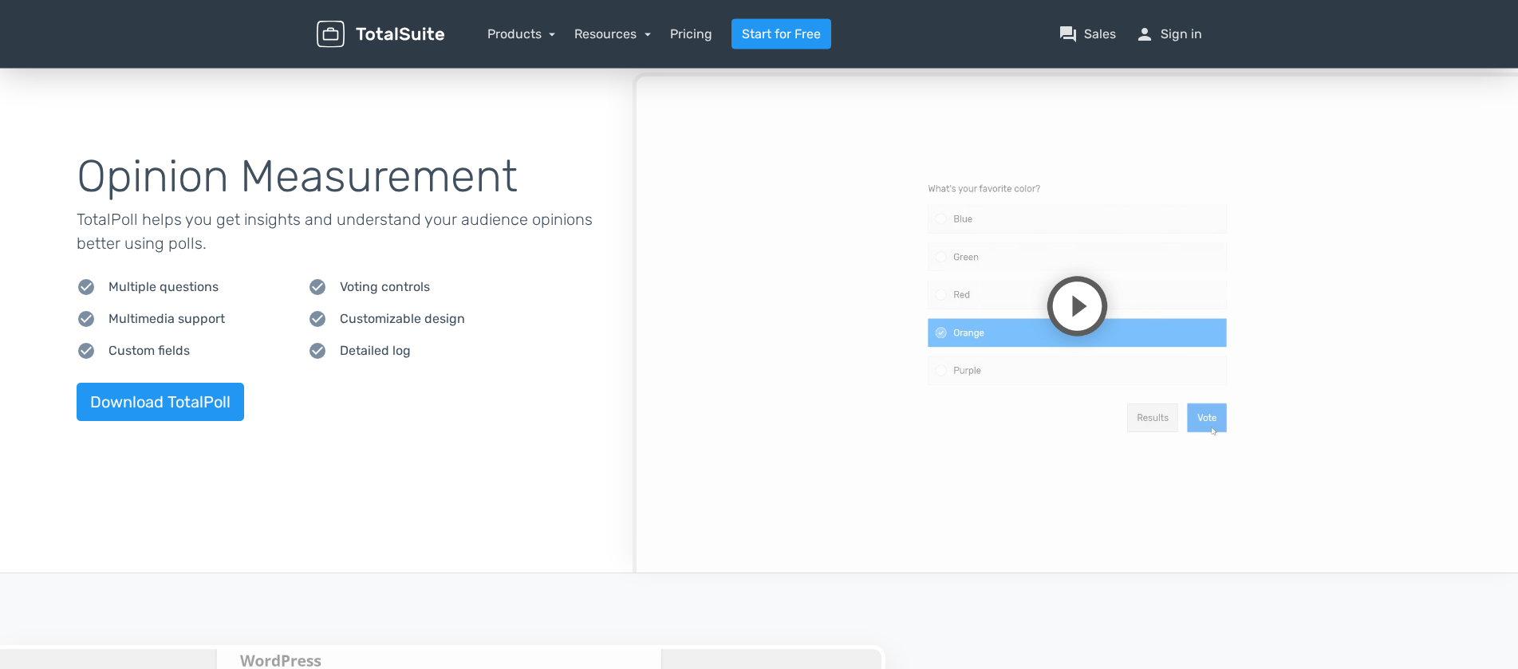
scroll to position [651, 0]
